Goal: Task Accomplishment & Management: Use online tool/utility

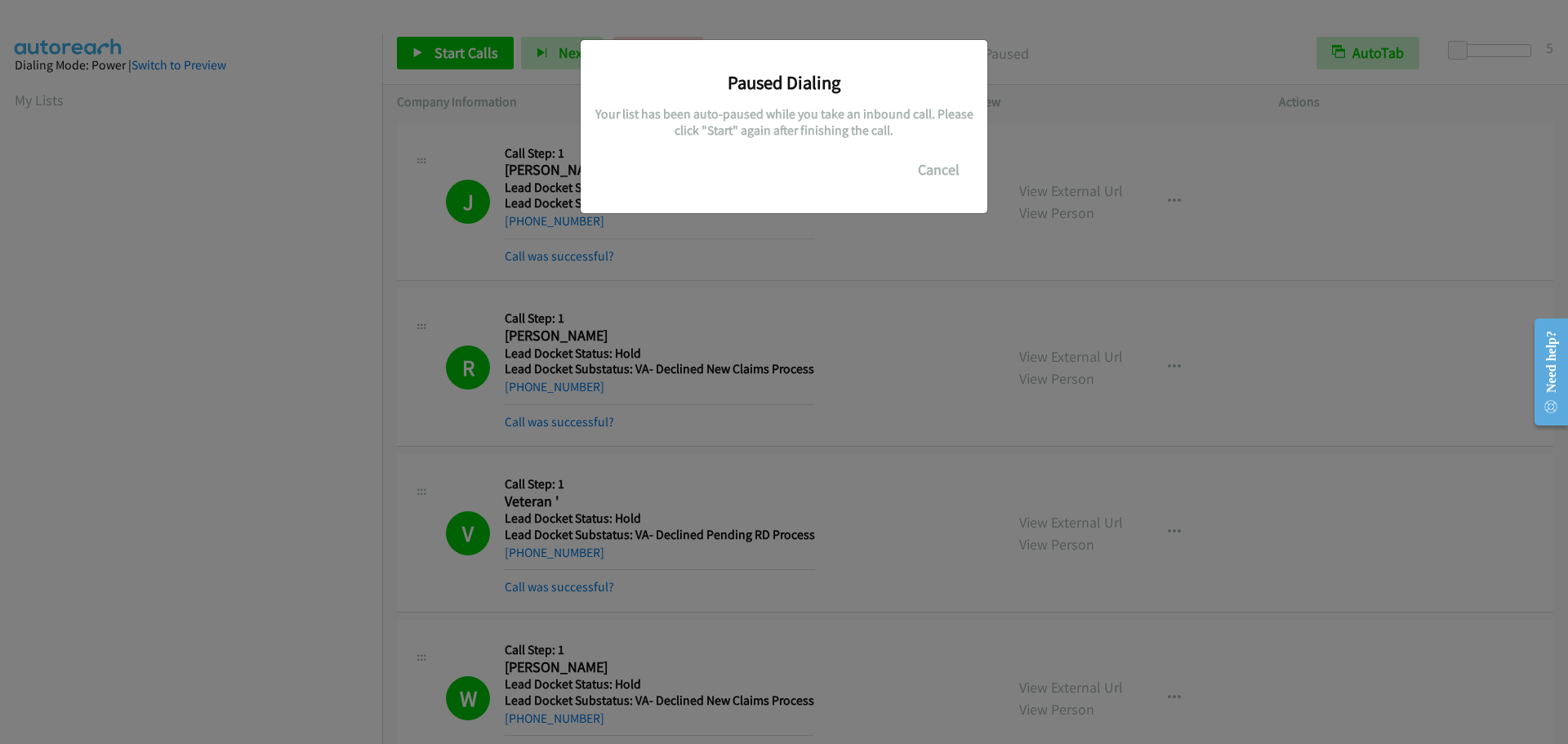
scroll to position [172, 0]
click at [939, 174] on button "Cancel" at bounding box center [939, 170] width 73 height 33
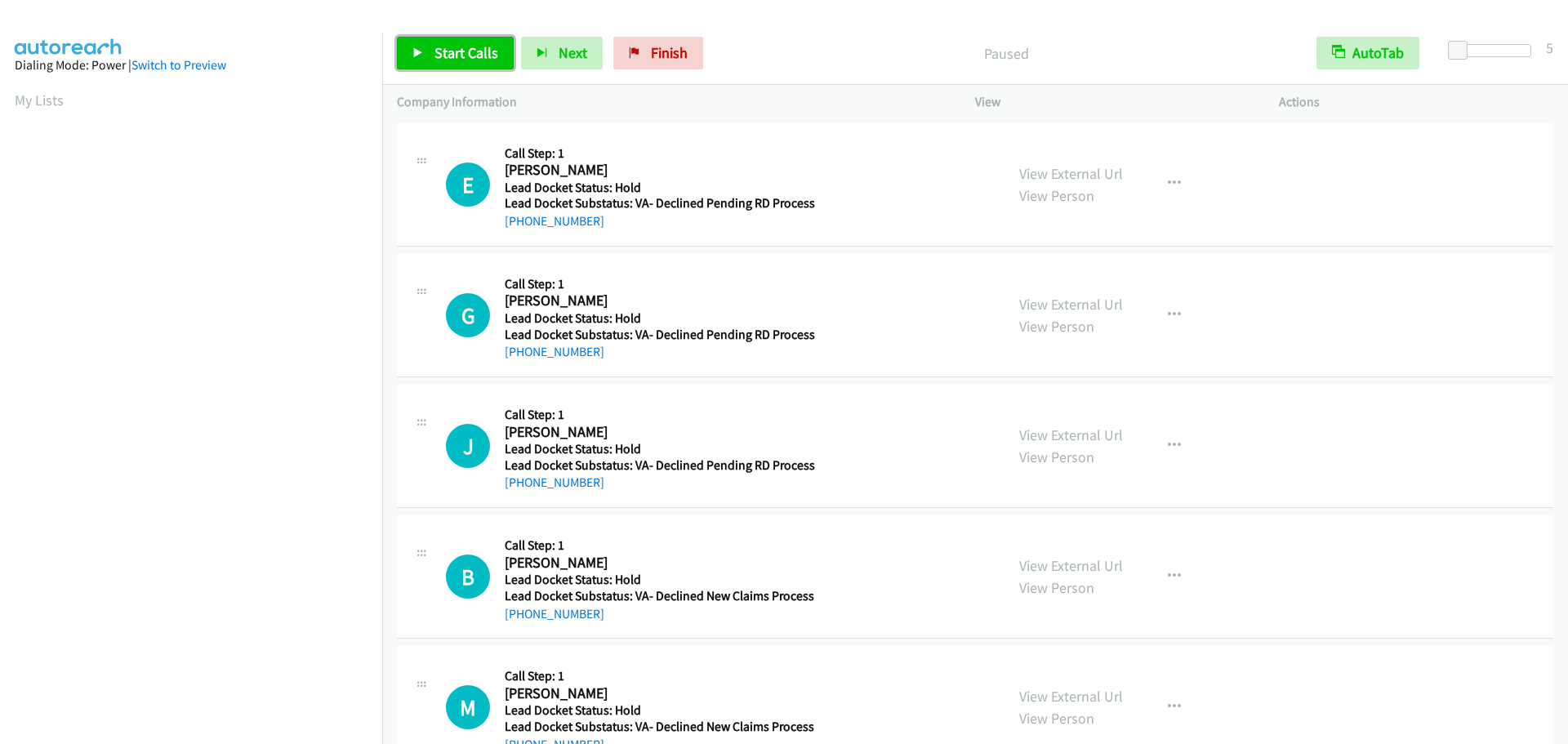
click at [448, 57] on span "Start Calls" at bounding box center [466, 53] width 63 height 19
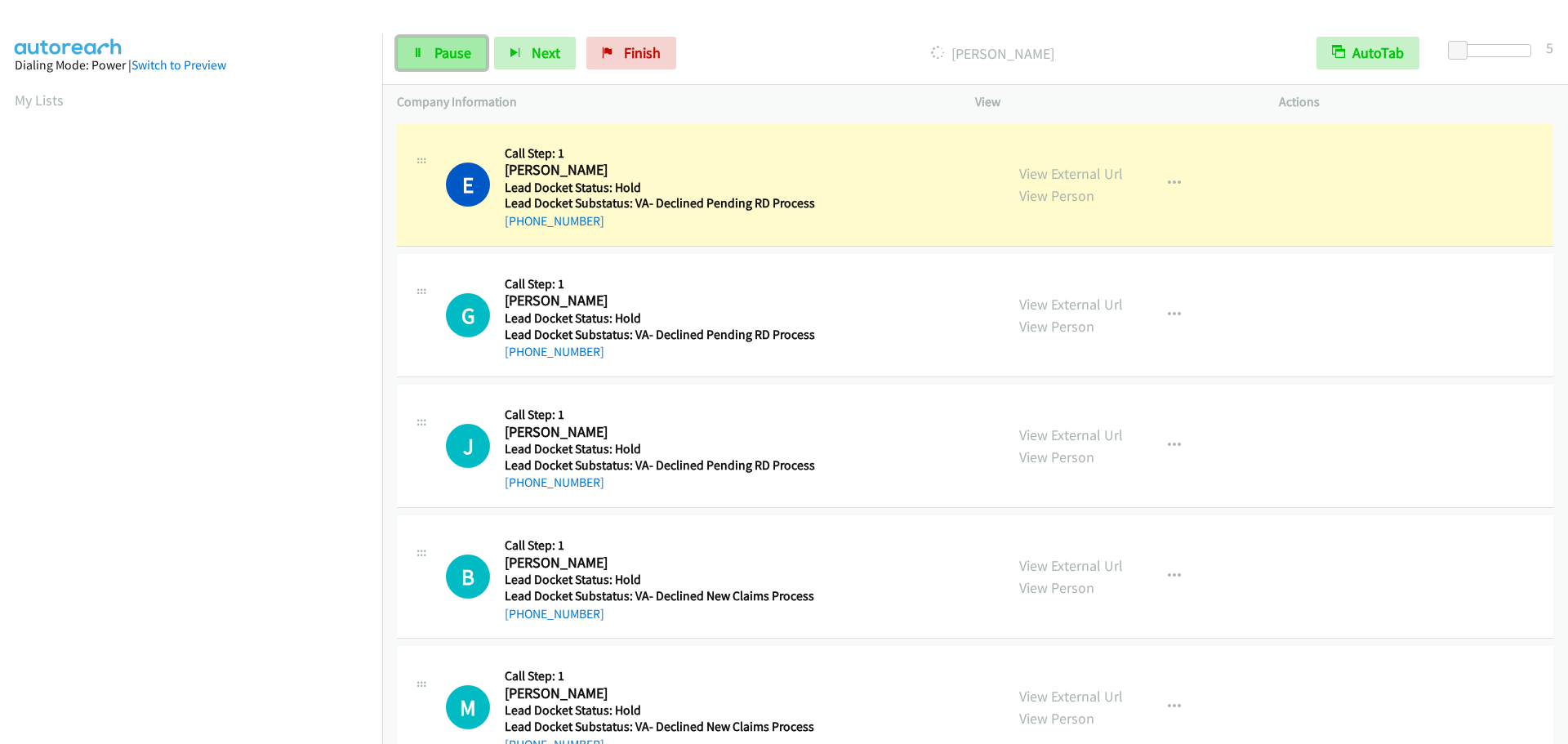
click at [440, 66] on link "Pause" at bounding box center [442, 53] width 90 height 33
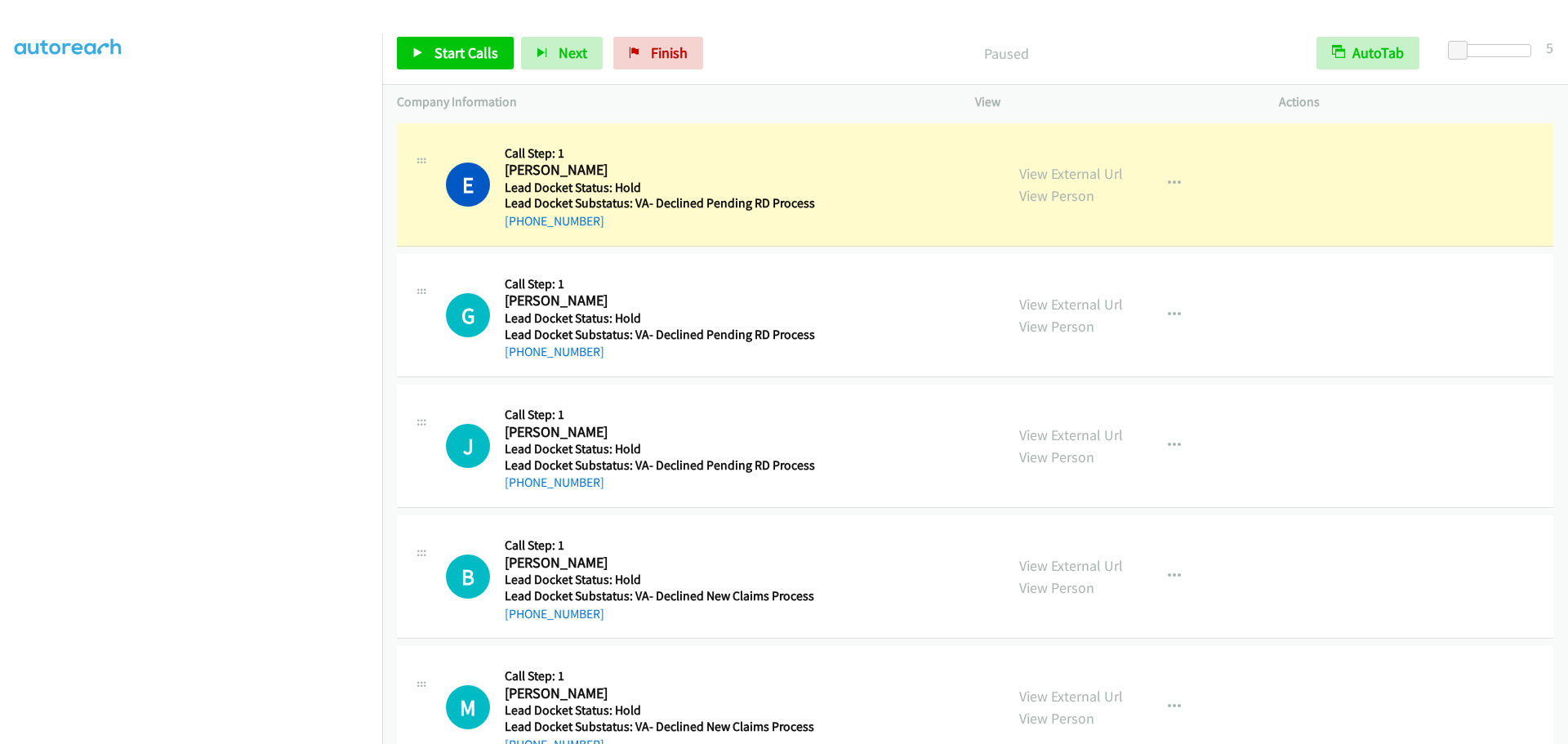
scroll to position [171, 0]
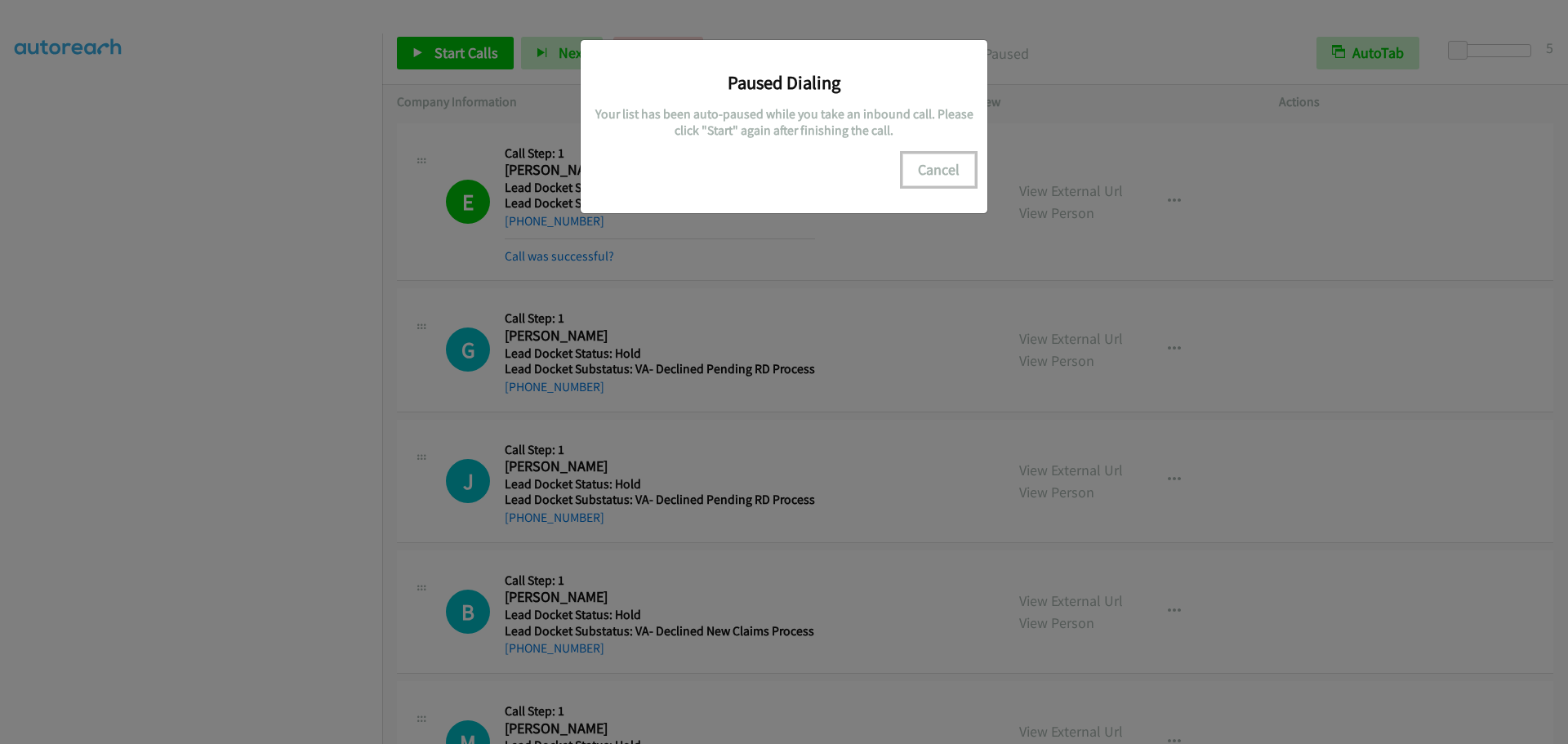
click at [933, 175] on button "Cancel" at bounding box center [939, 170] width 73 height 33
click at [946, 164] on button "Cancel" at bounding box center [939, 170] width 73 height 33
click at [142, 317] on div "Paused Dialing Your list has been auto-paused while you take an inbound call. P…" at bounding box center [784, 379] width 1568 height 729
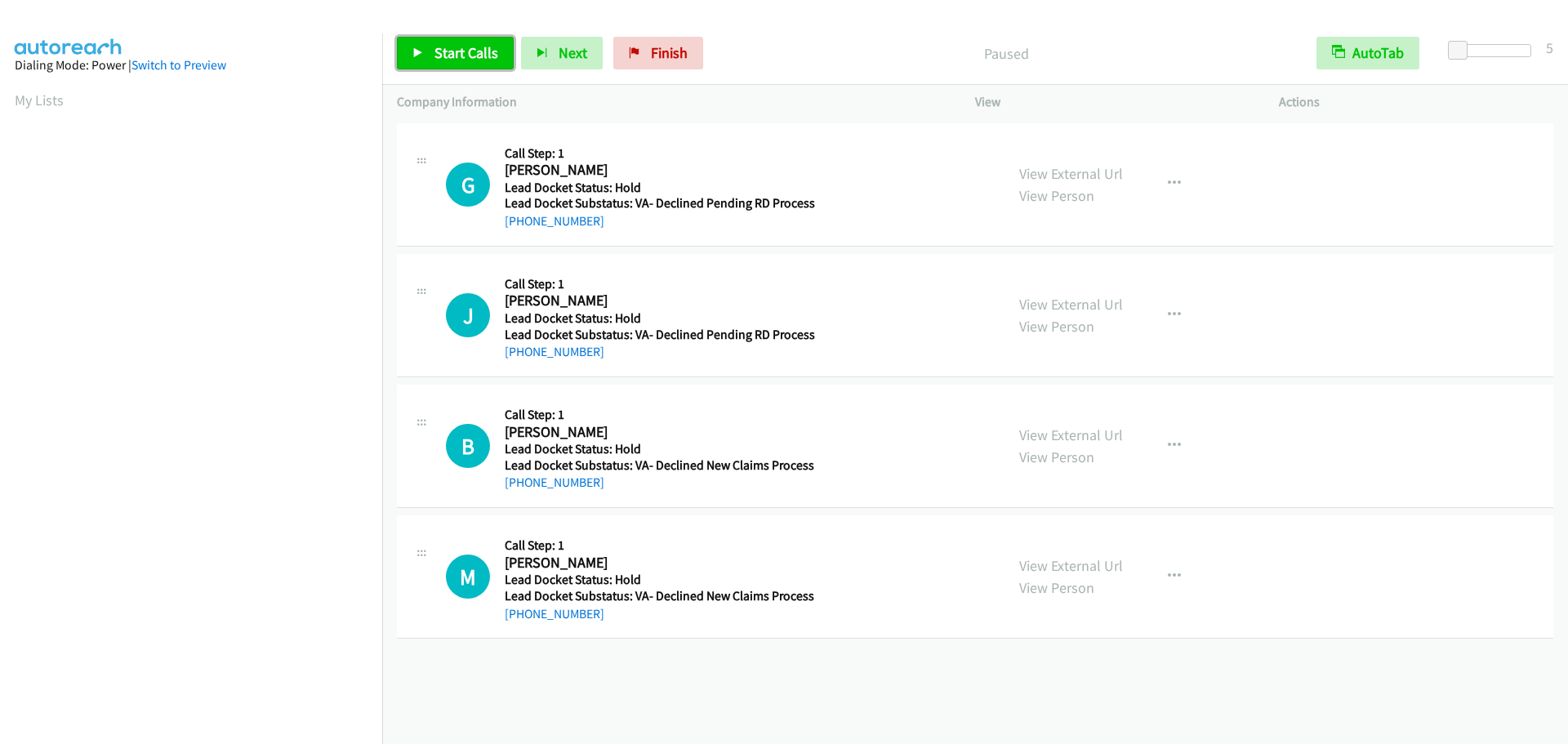
click at [465, 53] on span "Start Calls" at bounding box center [466, 53] width 63 height 19
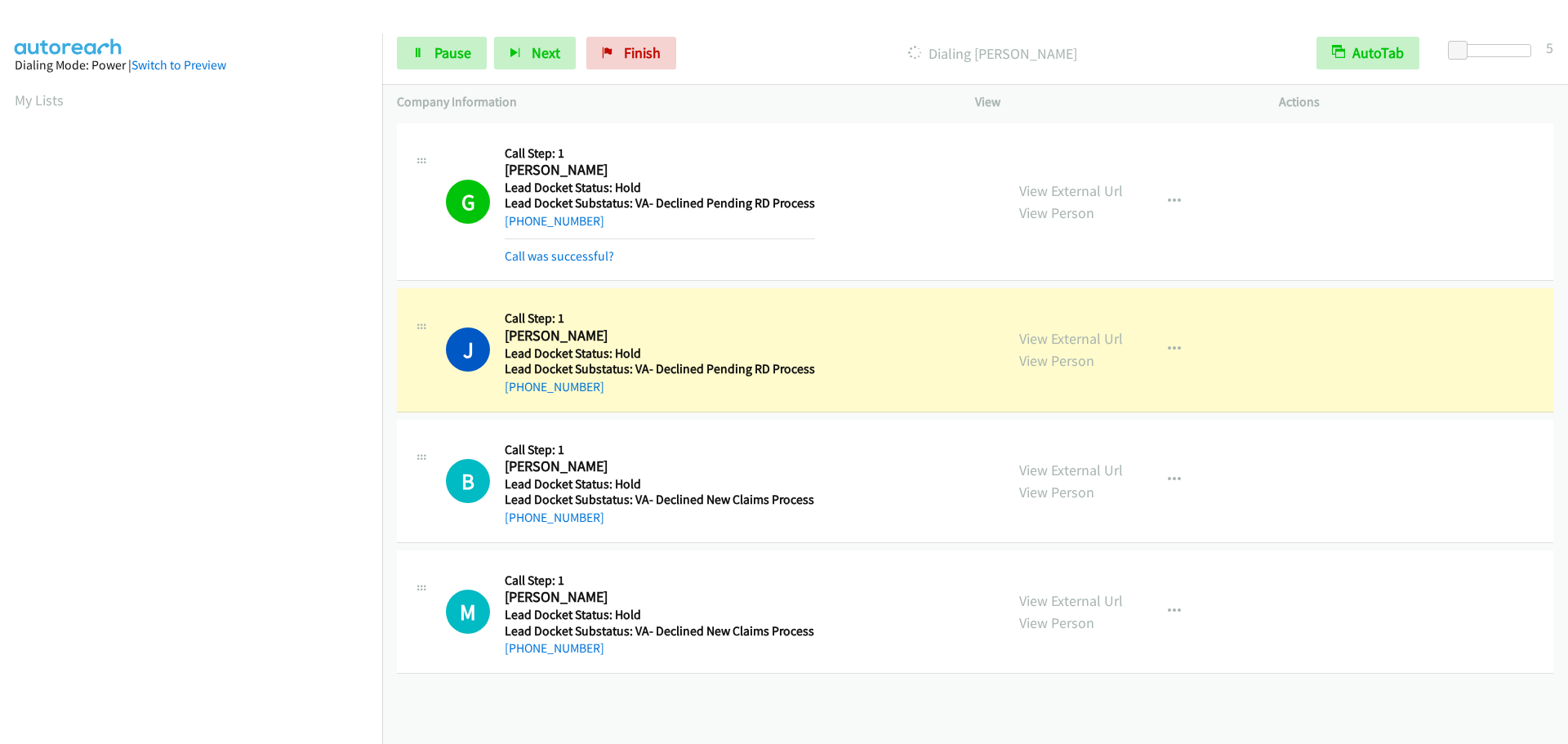
scroll to position [172, 0]
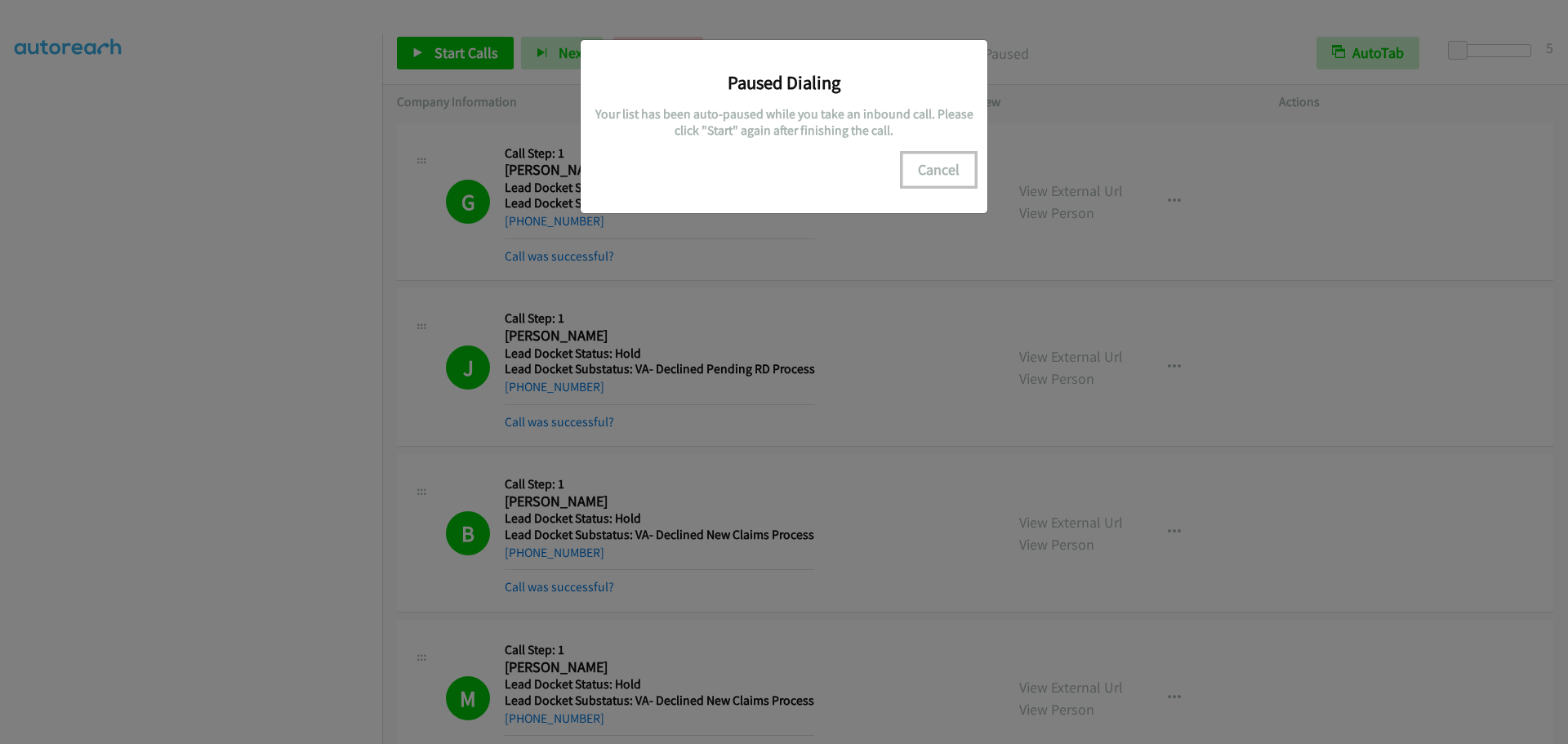
click at [940, 173] on button "Cancel" at bounding box center [939, 170] width 73 height 33
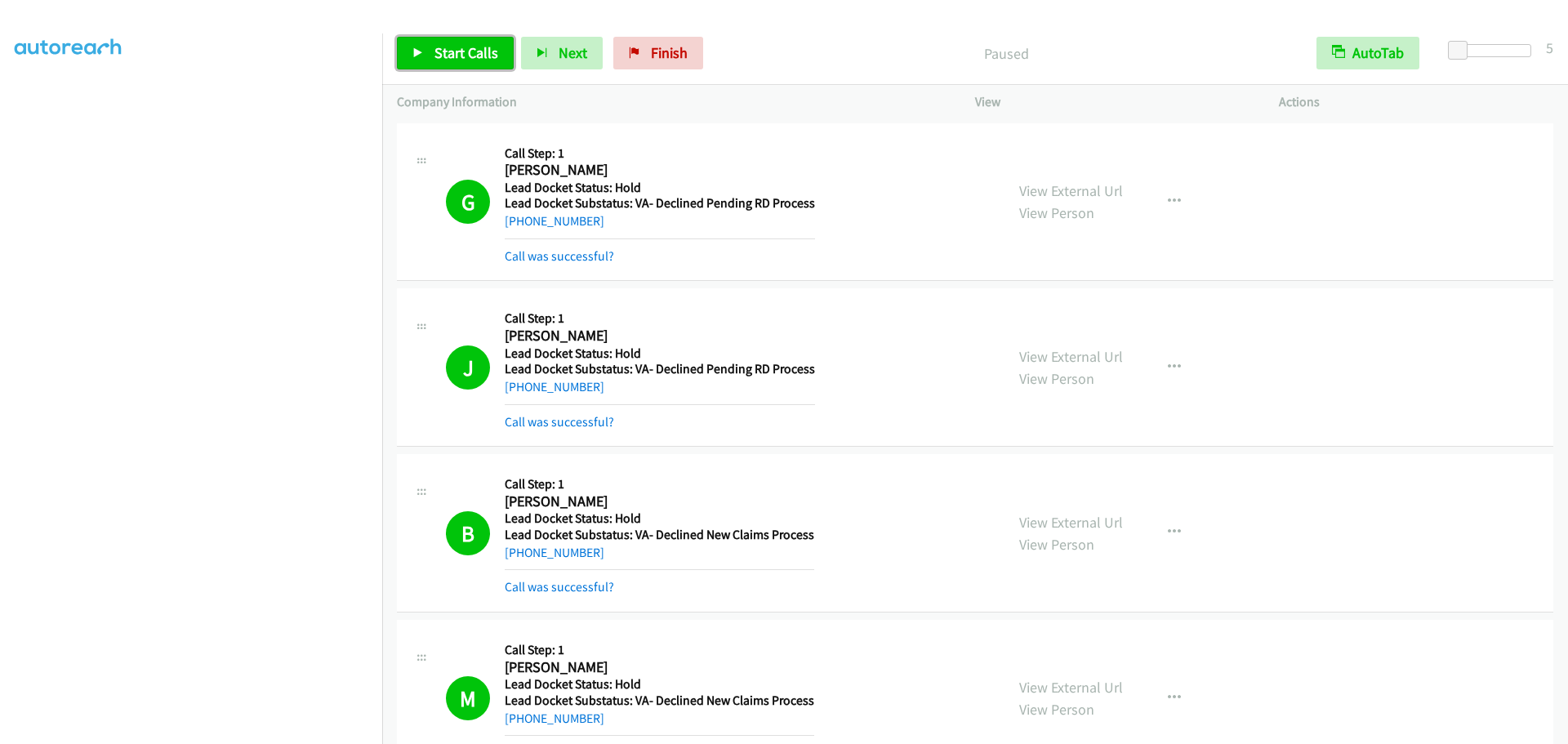
click at [469, 48] on span "Start Calls" at bounding box center [466, 53] width 63 height 19
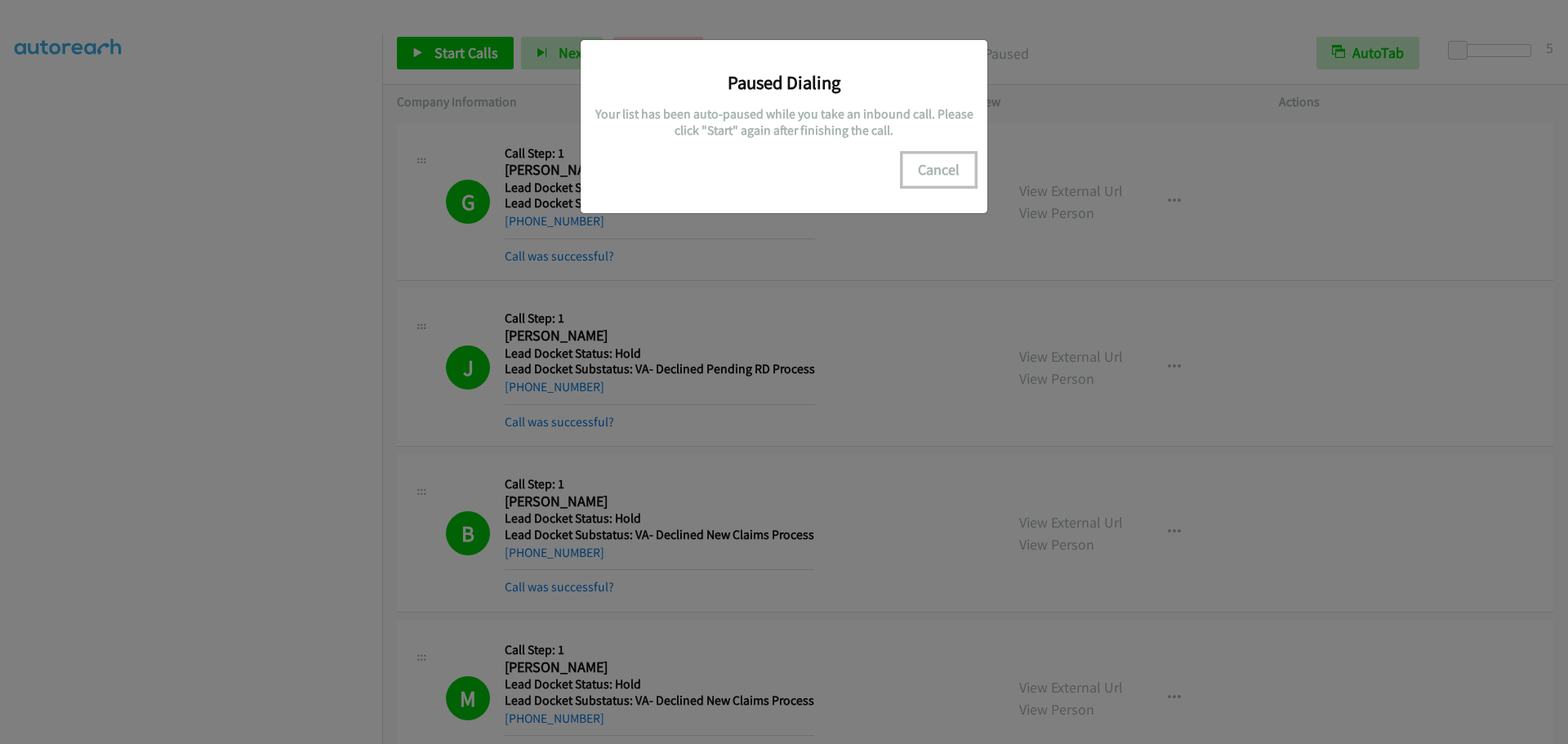
click at [916, 175] on button "Cancel" at bounding box center [939, 170] width 73 height 33
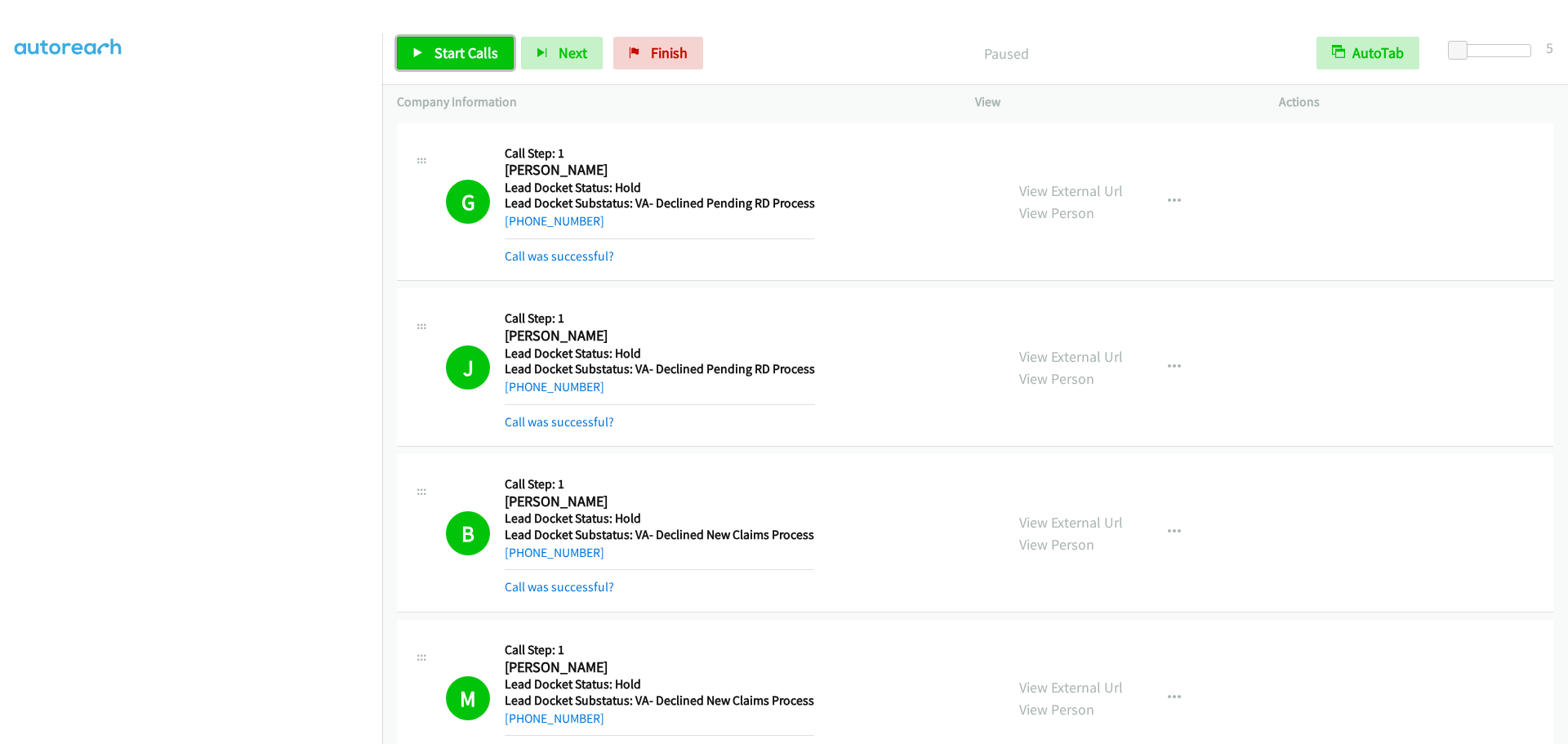
click at [437, 53] on span "Start Calls" at bounding box center [466, 53] width 63 height 19
click at [443, 57] on span "Pause" at bounding box center [453, 53] width 37 height 19
click at [442, 60] on span "Start Calls" at bounding box center [427, 77] width 30 height 35
